Goal: Find specific page/section: Find specific page/section

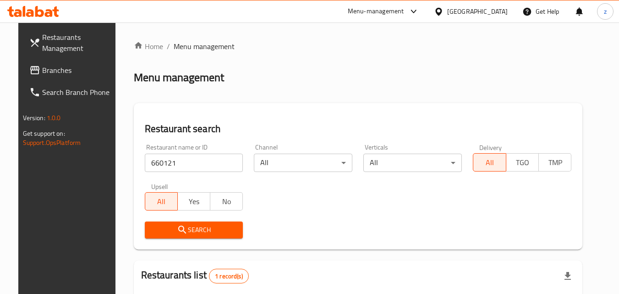
click at [492, 9] on div "[GEOGRAPHIC_DATA]" at bounding box center [478, 11] width 61 height 10
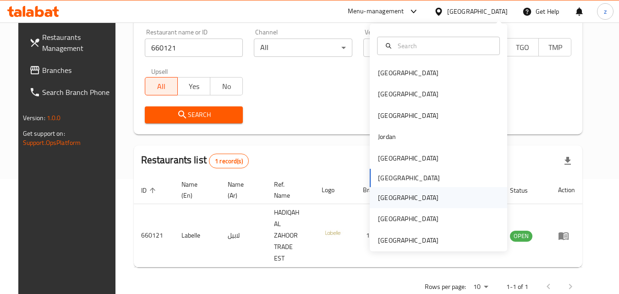
click at [407, 192] on div "[GEOGRAPHIC_DATA]" at bounding box center [439, 197] width 138 height 21
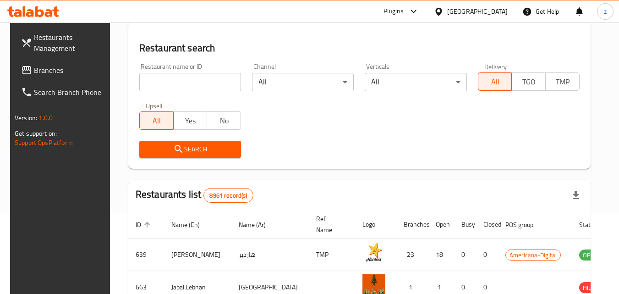
scroll to position [115, 0]
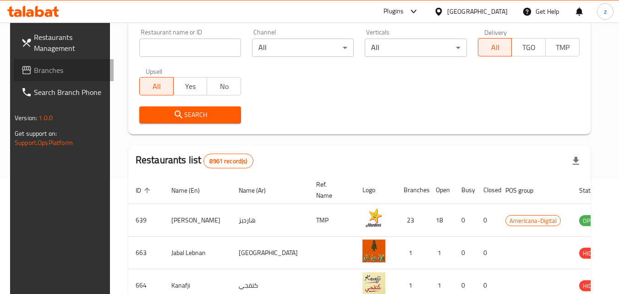
click at [48, 72] on span "Branches" at bounding box center [70, 70] width 72 height 11
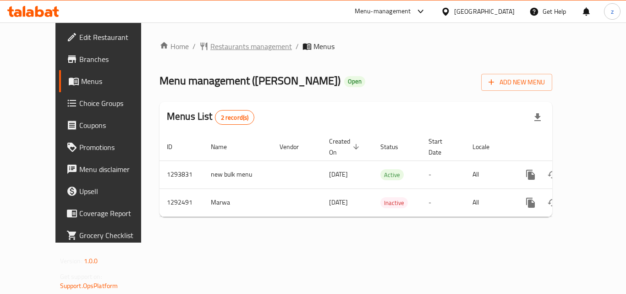
click at [210, 48] on span "Restaurants management" at bounding box center [251, 46] width 82 height 11
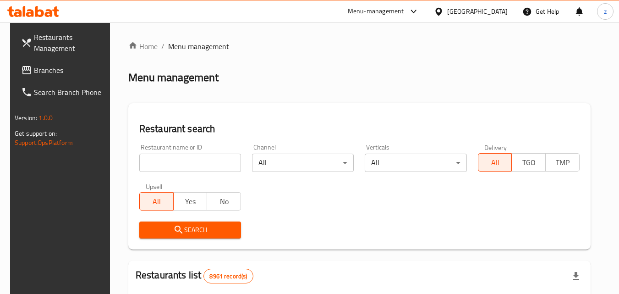
click at [177, 171] on input "search" at bounding box center [190, 163] width 102 height 18
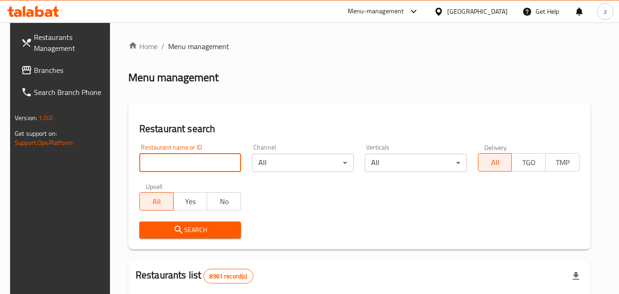
paste input "699001"
type input "699001"
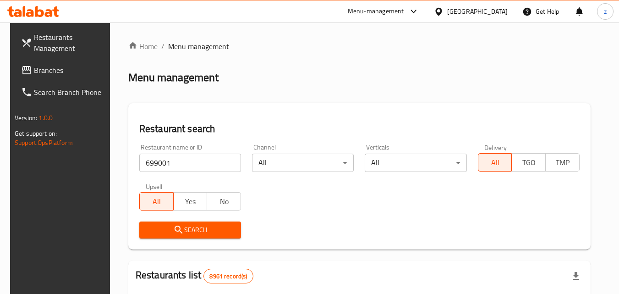
click at [187, 227] on span "Search" at bounding box center [190, 229] width 87 height 11
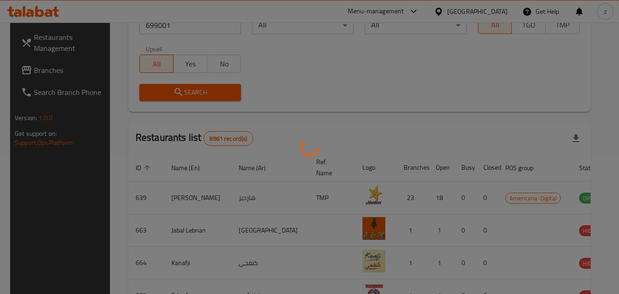
scroll to position [107, 0]
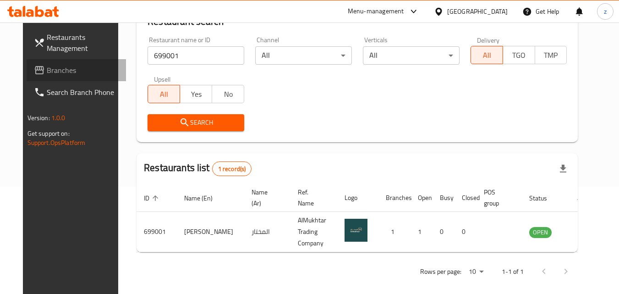
click at [48, 73] on span "Branches" at bounding box center [83, 70] width 72 height 11
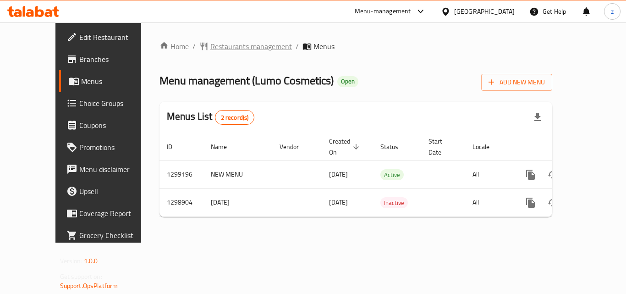
click at [210, 51] on span "Restaurants management" at bounding box center [251, 46] width 82 height 11
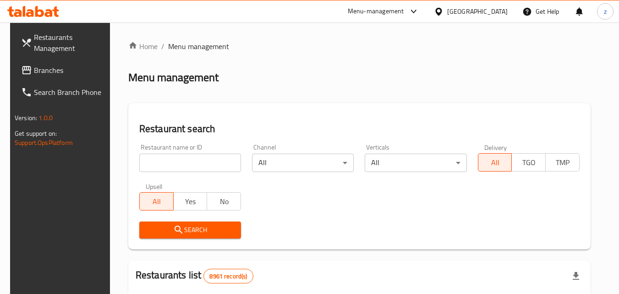
click at [176, 162] on input "search" at bounding box center [190, 163] width 102 height 18
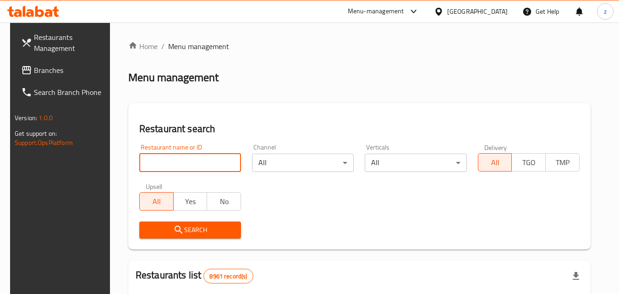
paste input "701112"
type input "701112"
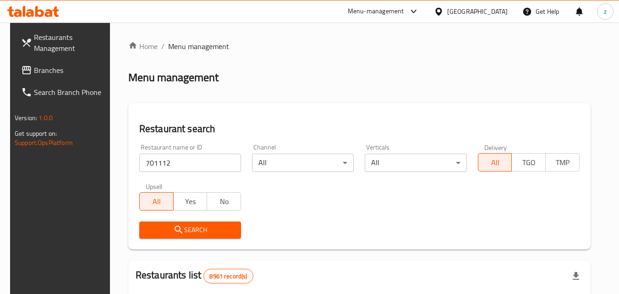
click at [177, 226] on icon "submit" at bounding box center [178, 229] width 11 height 11
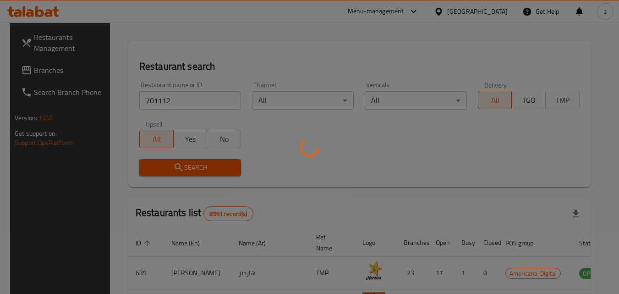
scroll to position [92, 0]
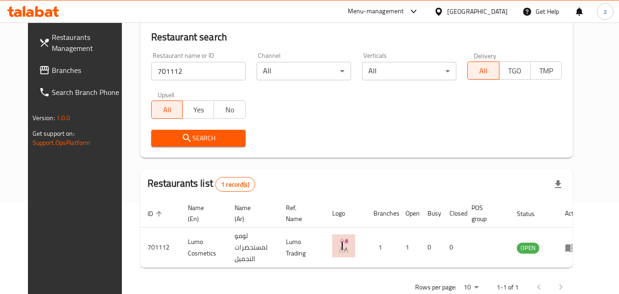
click at [444, 7] on icon at bounding box center [439, 12] width 10 height 10
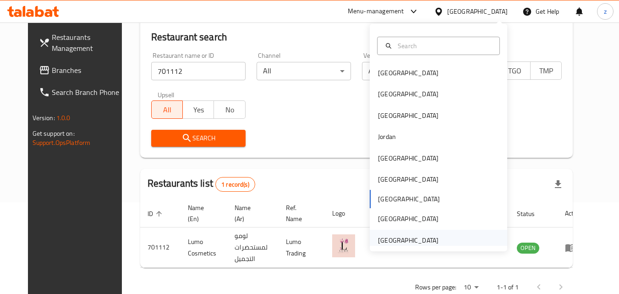
click at [417, 234] on div "[GEOGRAPHIC_DATA]" at bounding box center [408, 240] width 75 height 21
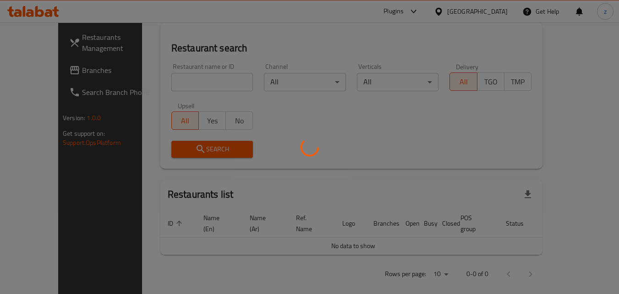
scroll to position [92, 0]
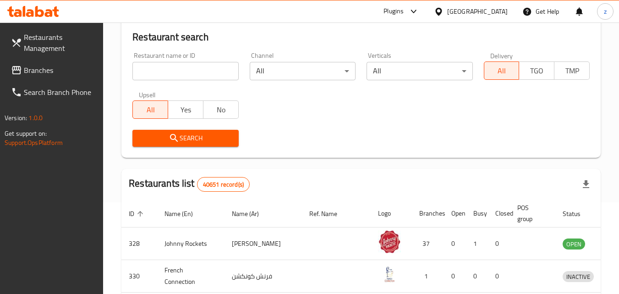
click at [39, 72] on span "Branches" at bounding box center [60, 70] width 72 height 11
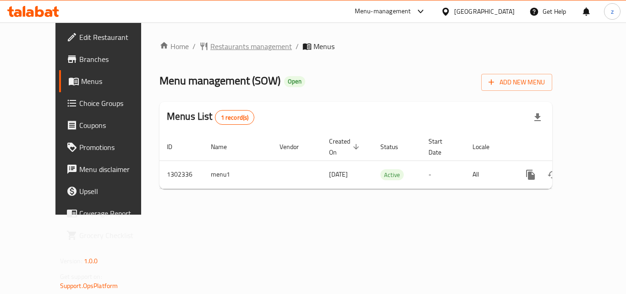
click at [210, 48] on span "Restaurants management" at bounding box center [251, 46] width 82 height 11
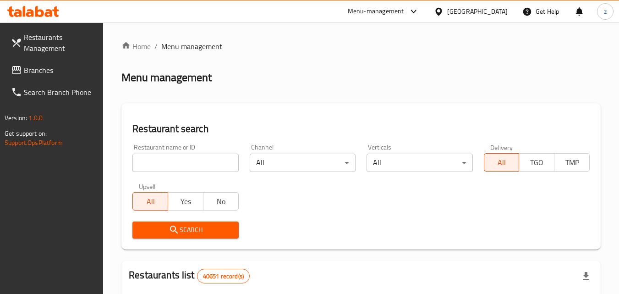
click at [181, 157] on input "search" at bounding box center [186, 163] width 106 height 18
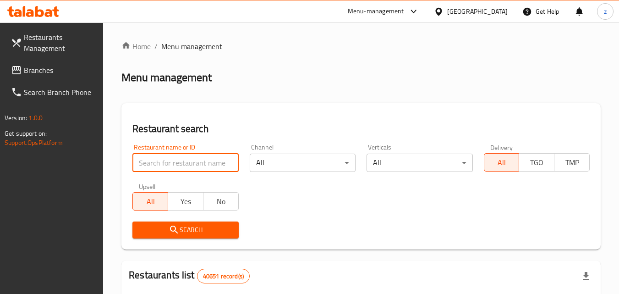
paste input "702335"
type input "702335"
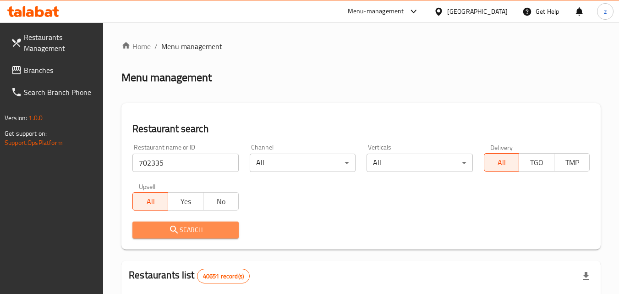
click at [188, 232] on span "Search" at bounding box center [185, 229] width 91 height 11
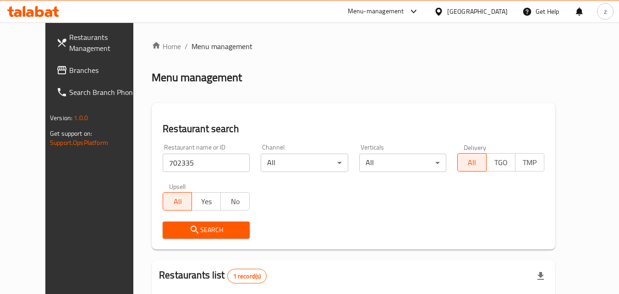
click at [499, 10] on div "United Arab Emirates" at bounding box center [478, 11] width 61 height 10
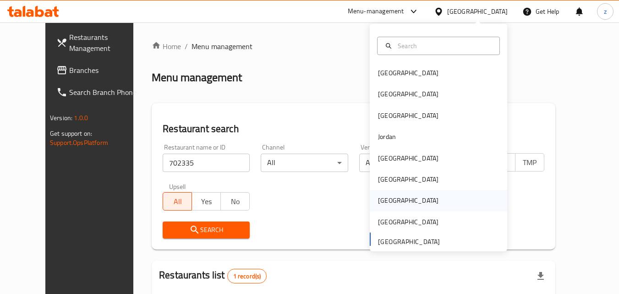
click at [421, 194] on div "[GEOGRAPHIC_DATA]" at bounding box center [439, 200] width 138 height 21
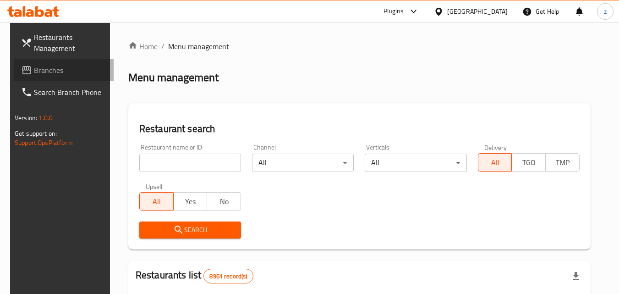
click at [34, 66] on span "Branches" at bounding box center [70, 70] width 72 height 11
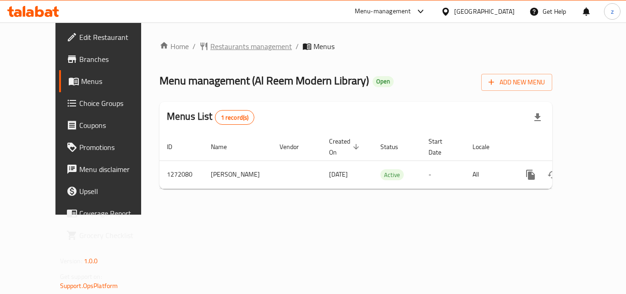
click at [213, 44] on span "Restaurants management" at bounding box center [251, 46] width 82 height 11
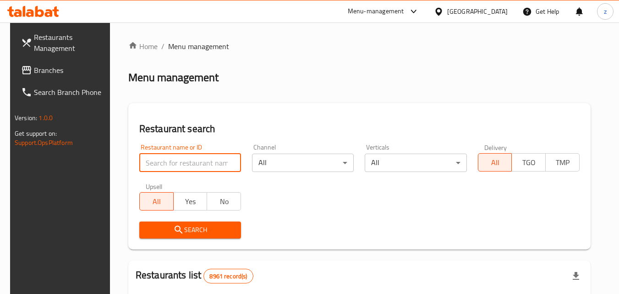
click at [167, 160] on input "search" at bounding box center [190, 163] width 102 height 18
paste input "689694"
type input "689694"
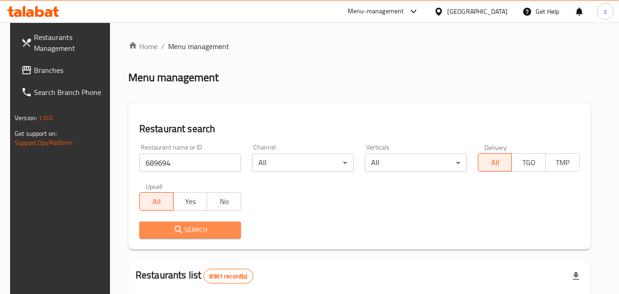
click at [185, 222] on button "Search" at bounding box center [190, 229] width 102 height 17
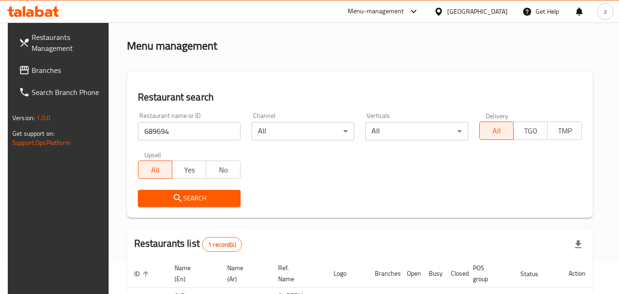
scroll to position [23, 0]
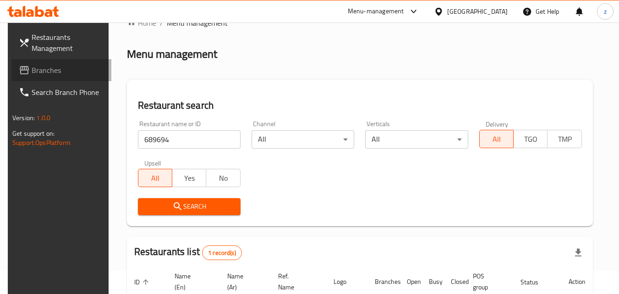
click at [19, 74] on icon at bounding box center [24, 70] width 11 height 11
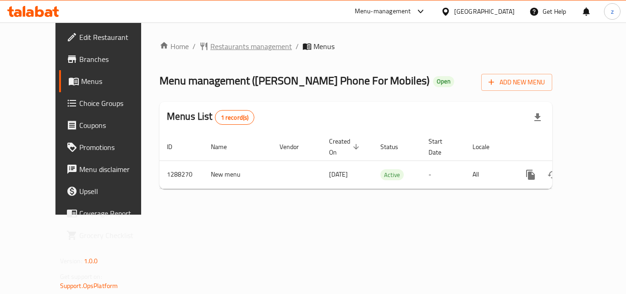
click at [210, 47] on span "Restaurants management" at bounding box center [251, 46] width 82 height 11
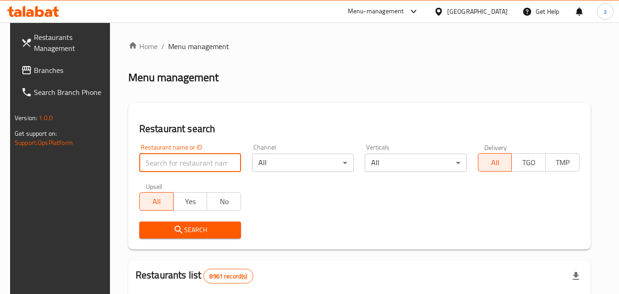
click at [153, 161] on input "search" at bounding box center [190, 163] width 102 height 18
paste input "697068"
type input "697068"
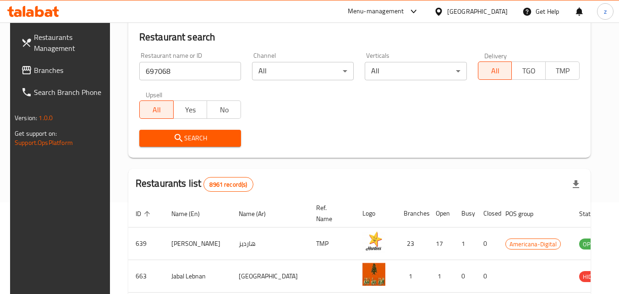
scroll to position [138, 0]
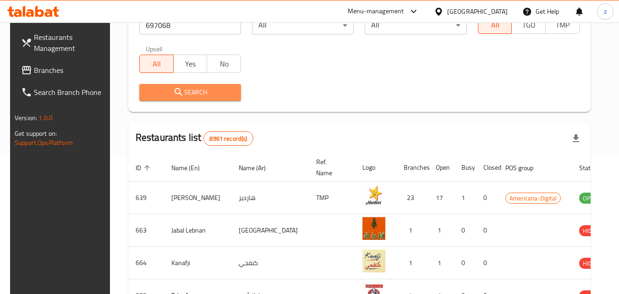
click at [202, 95] on span "Search" at bounding box center [190, 92] width 87 height 11
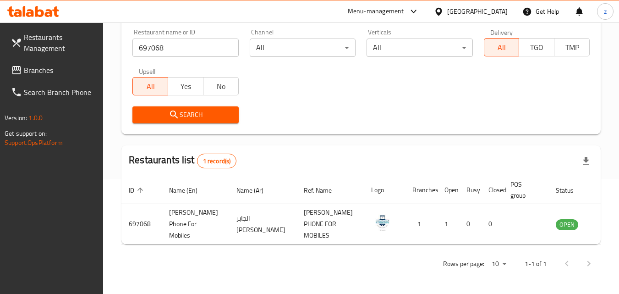
scroll to position [115, 0]
click at [448, 15] on div at bounding box center [440, 11] width 13 height 10
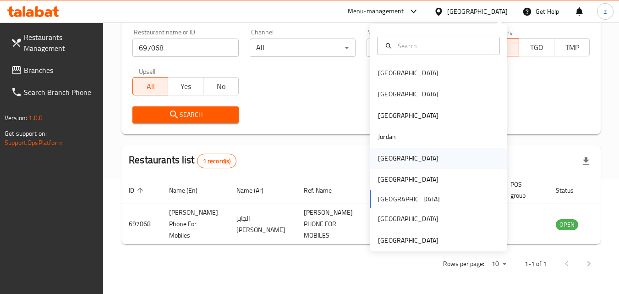
click at [405, 161] on div "[GEOGRAPHIC_DATA]" at bounding box center [439, 158] width 138 height 21
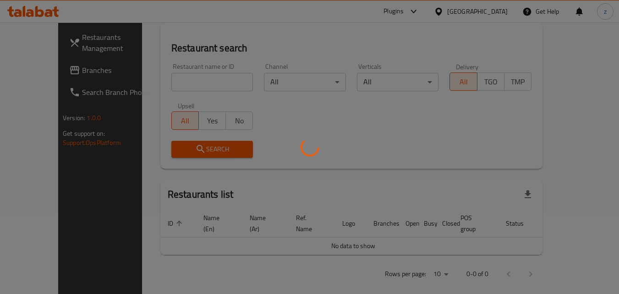
scroll to position [115, 0]
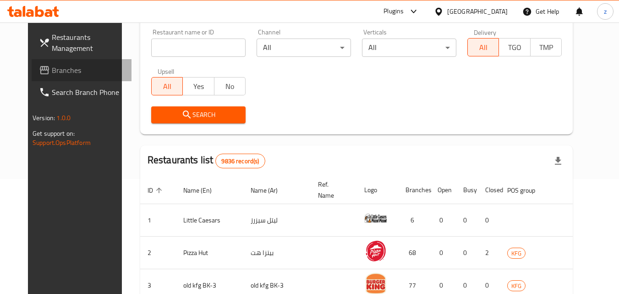
click at [52, 67] on span "Branches" at bounding box center [88, 70] width 72 height 11
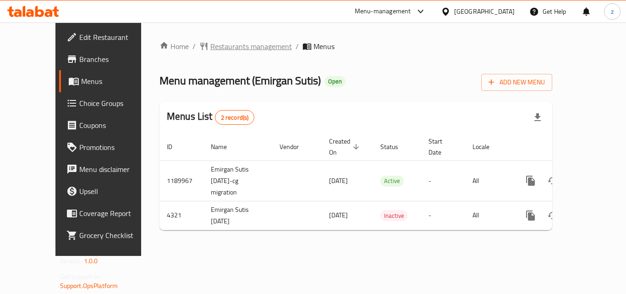
click at [210, 50] on span "Restaurants management" at bounding box center [251, 46] width 82 height 11
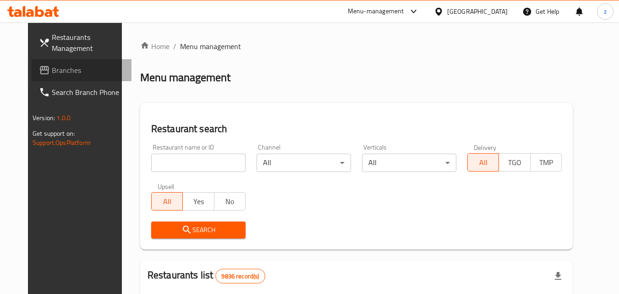
click at [52, 72] on span "Branches" at bounding box center [88, 70] width 72 height 11
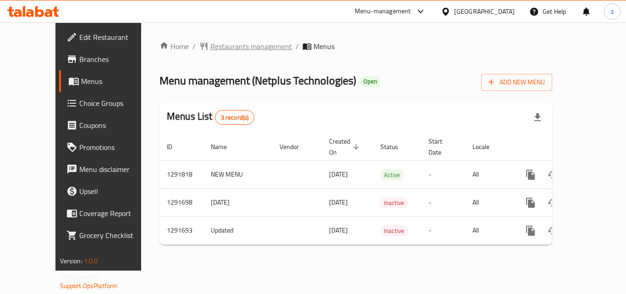
click at [210, 41] on span "Restaurants management" at bounding box center [251, 46] width 82 height 11
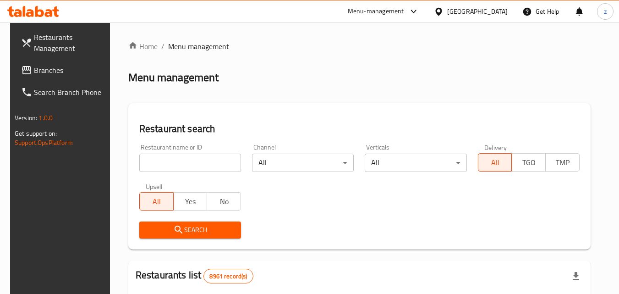
click at [175, 164] on input "search" at bounding box center [190, 163] width 102 height 18
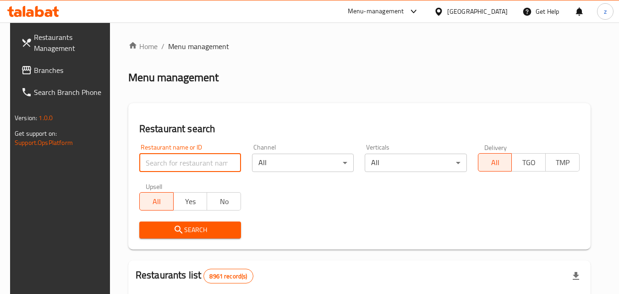
paste input "698555"
type input "698555"
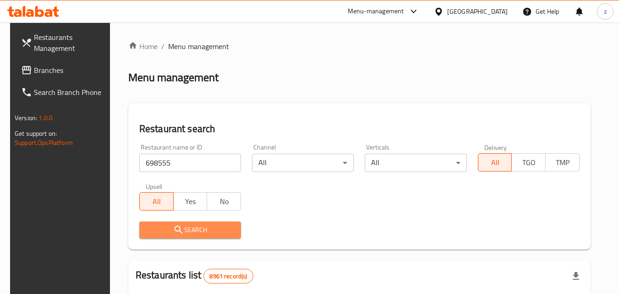
click at [181, 224] on span "Search" at bounding box center [190, 229] width 87 height 11
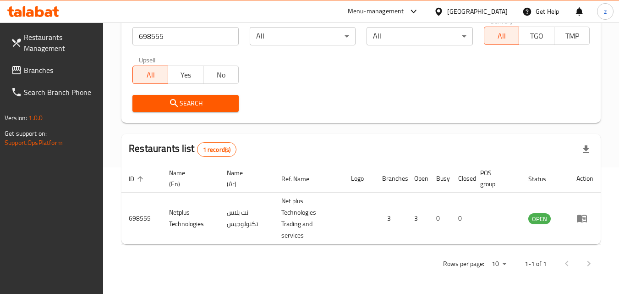
scroll to position [127, 0]
click at [492, 8] on div "Qatar" at bounding box center [478, 11] width 61 height 10
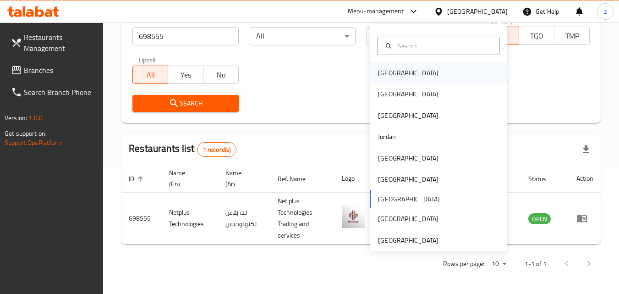
click at [409, 68] on div "Bahrain" at bounding box center [439, 72] width 138 height 21
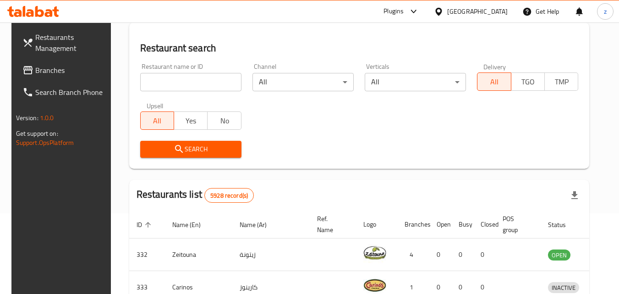
scroll to position [127, 0]
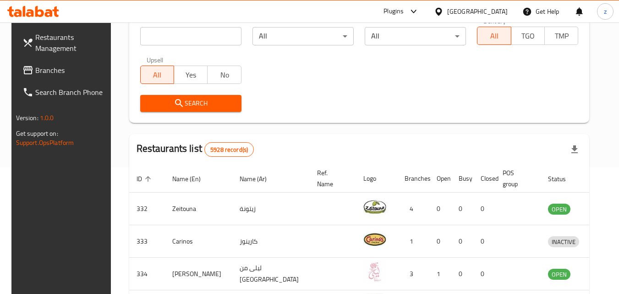
click at [39, 72] on span "Branches" at bounding box center [71, 70] width 72 height 11
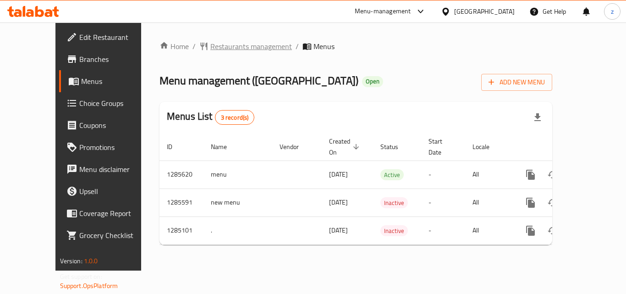
click at [210, 44] on span "Restaurants management" at bounding box center [251, 46] width 82 height 11
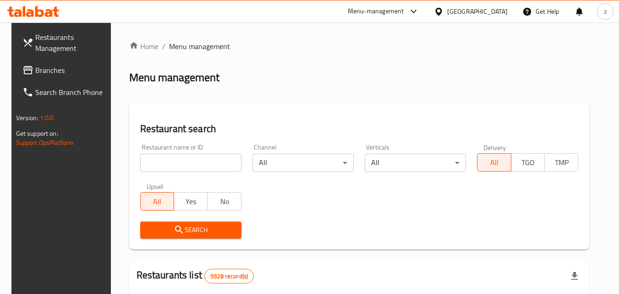
click at [181, 168] on input "search" at bounding box center [190, 163] width 101 height 18
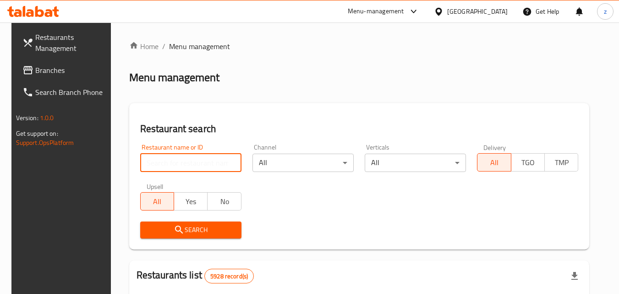
paste input "695700"
type input "695700"
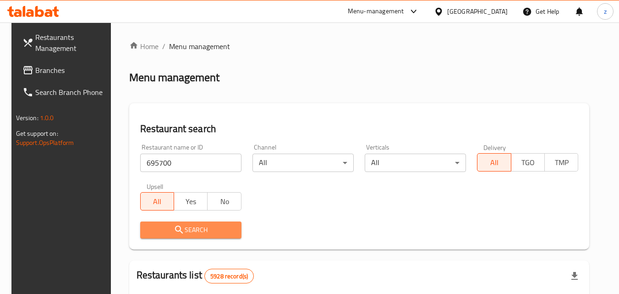
click at [186, 227] on span "Search" at bounding box center [191, 229] width 87 height 11
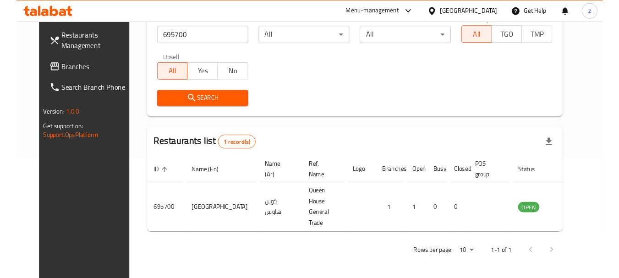
scroll to position [107, 0]
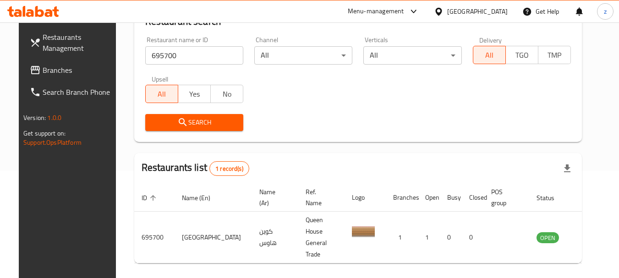
click at [489, 12] on div "Bahrain" at bounding box center [478, 11] width 61 height 10
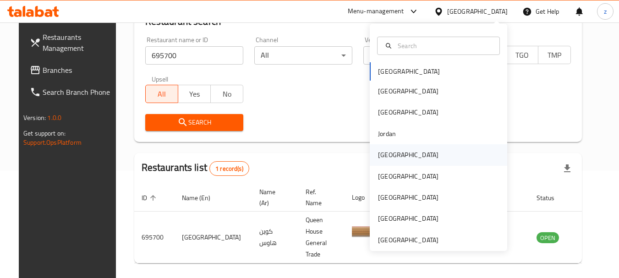
click at [400, 155] on div "[GEOGRAPHIC_DATA]" at bounding box center [439, 154] width 138 height 21
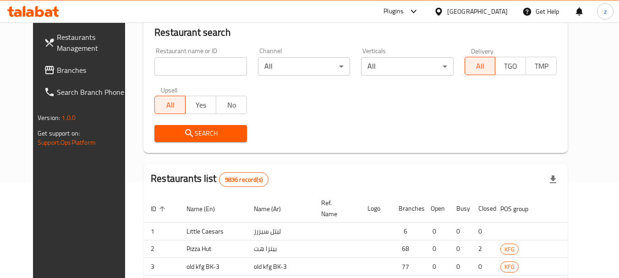
scroll to position [107, 0]
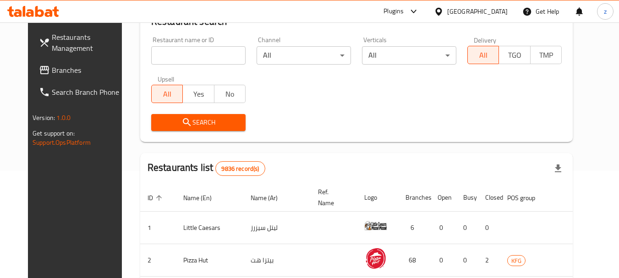
click at [55, 72] on span "Branches" at bounding box center [88, 70] width 72 height 11
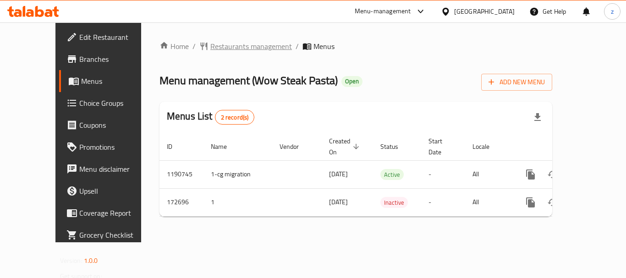
click at [224, 48] on span "Restaurants management" at bounding box center [251, 46] width 82 height 11
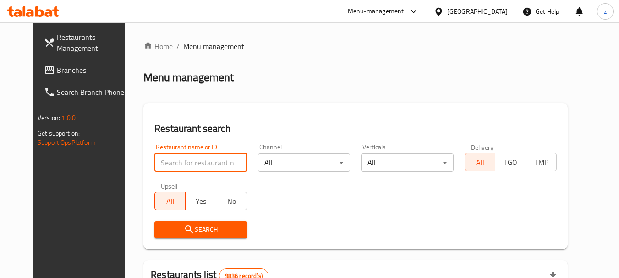
click at [180, 162] on input "search" at bounding box center [201, 163] width 92 height 18
paste input "617133"
type input "617133"
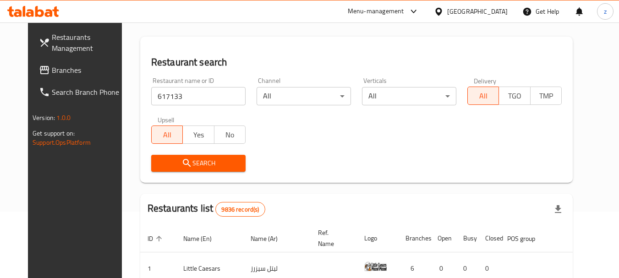
scroll to position [92, 0]
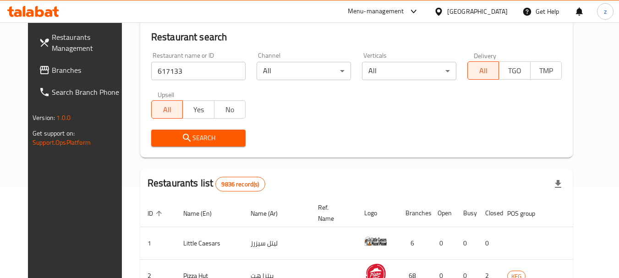
click at [206, 132] on button "Search" at bounding box center [198, 138] width 94 height 17
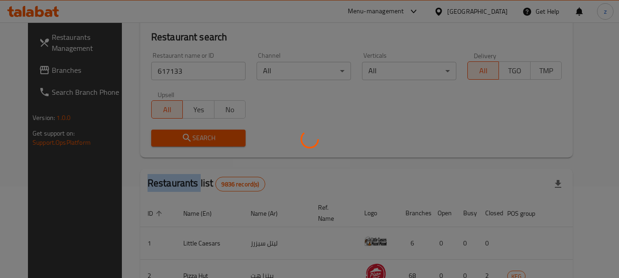
click at [206, 132] on div at bounding box center [309, 139] width 619 height 278
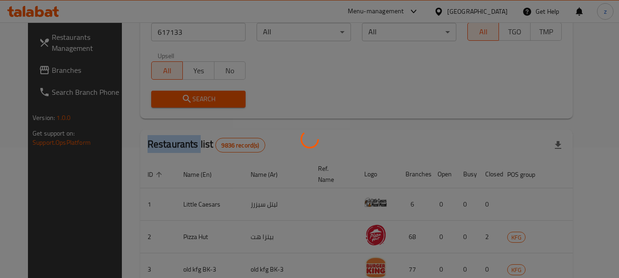
scroll to position [123, 0]
